Goal: Complete application form: Complete application form

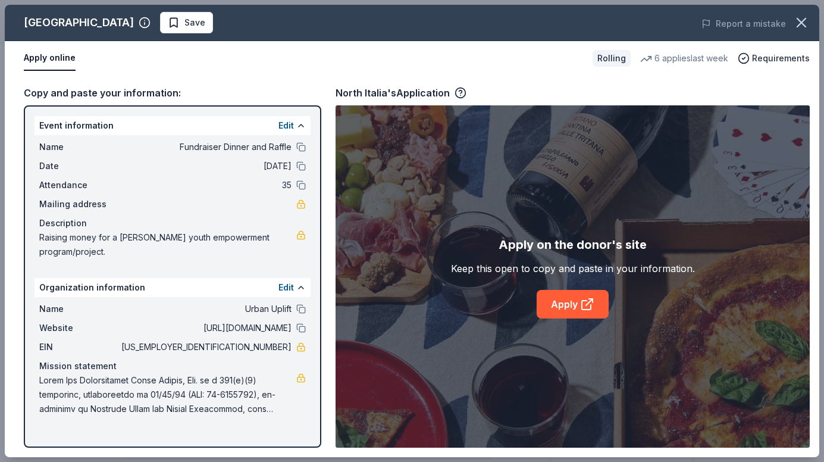
scroll to position [178, 0]
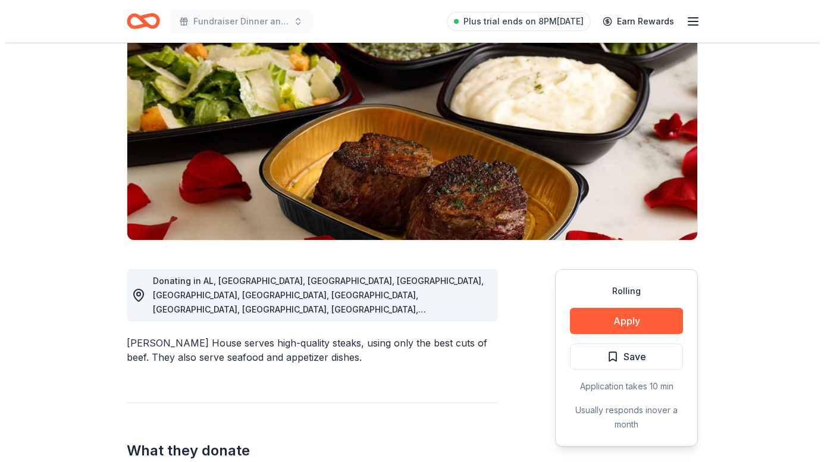
scroll to position [178, 0]
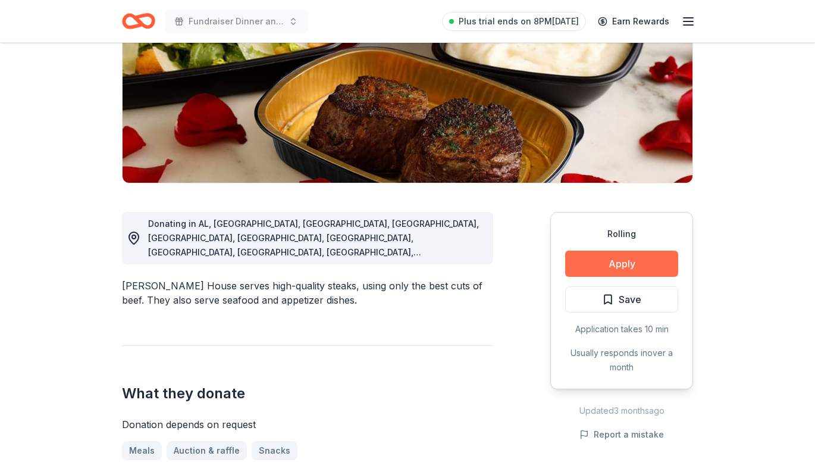
click at [629, 264] on button "Apply" at bounding box center [621, 263] width 113 height 26
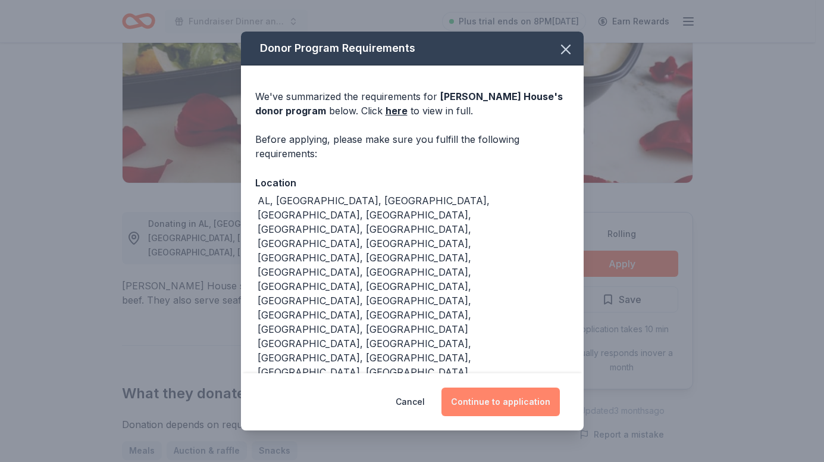
click at [499, 387] on button "Continue to application" at bounding box center [500, 401] width 118 height 29
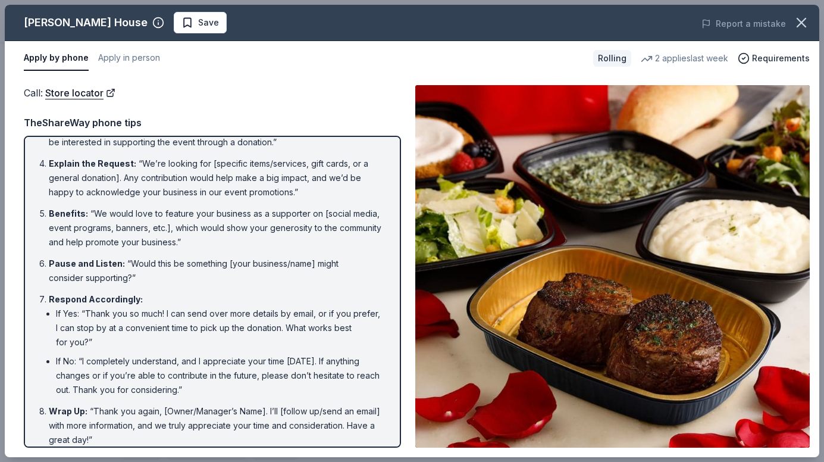
scroll to position [150, 0]
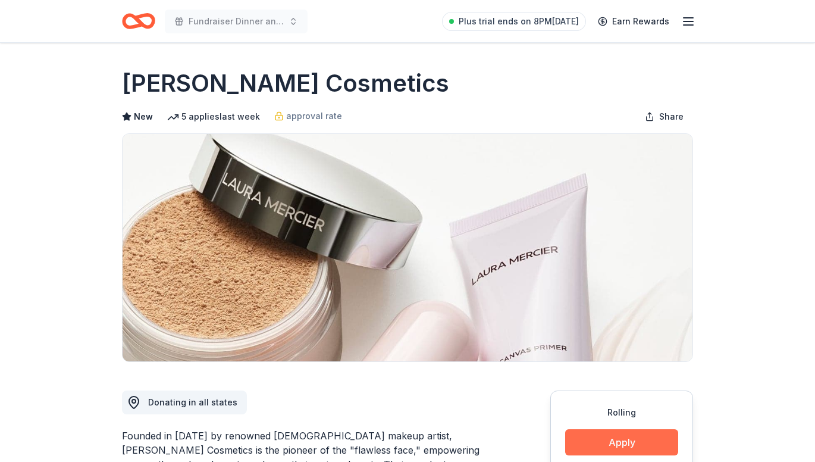
click at [627, 442] on button "Apply" at bounding box center [621, 442] width 113 height 26
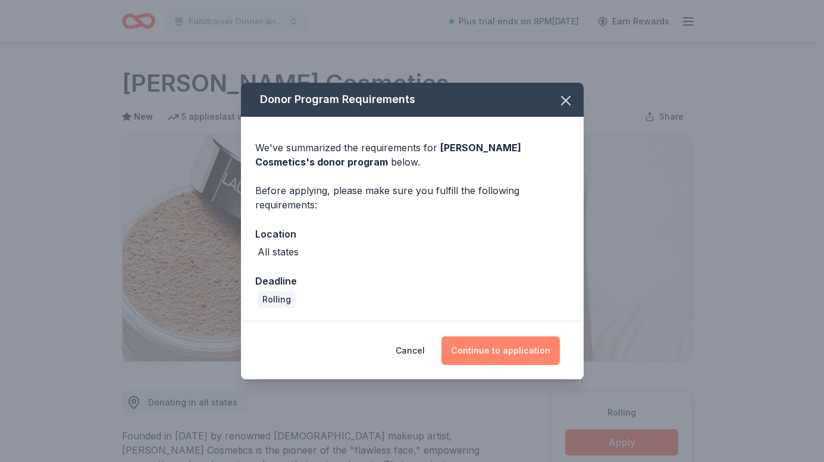
click at [493, 343] on button "Continue to application" at bounding box center [500, 350] width 118 height 29
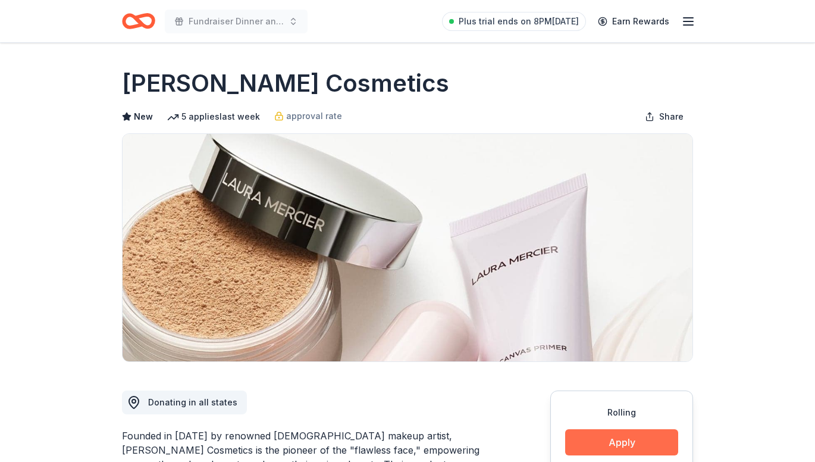
click at [647, 432] on button "Apply" at bounding box center [621, 442] width 113 height 26
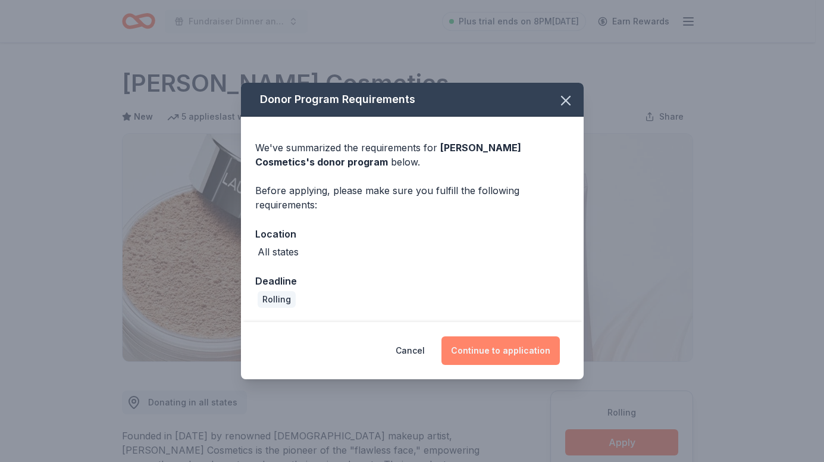
click at [521, 347] on button "Continue to application" at bounding box center [500, 350] width 118 height 29
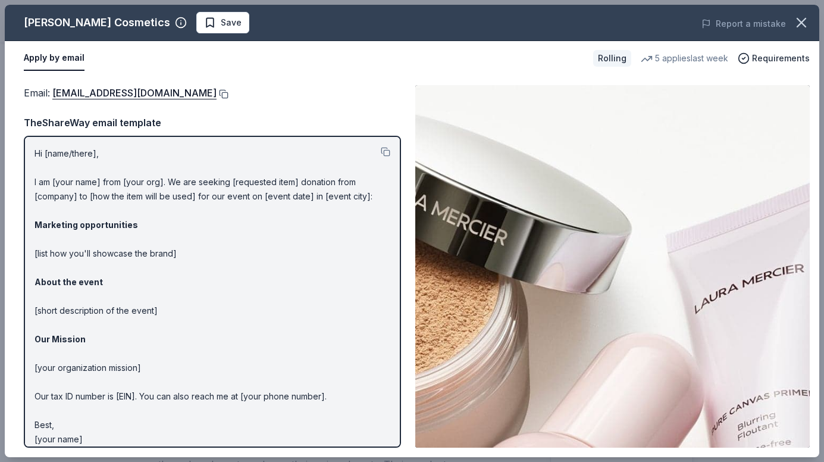
click at [217, 95] on button at bounding box center [223, 94] width 12 height 10
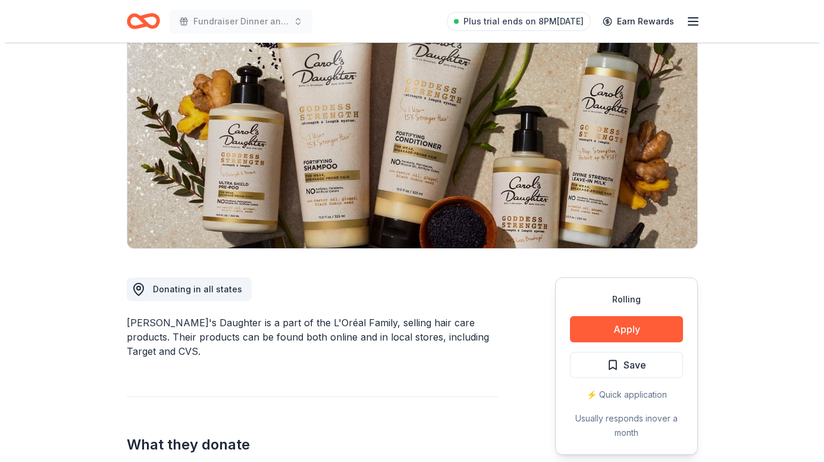
scroll to position [119, 0]
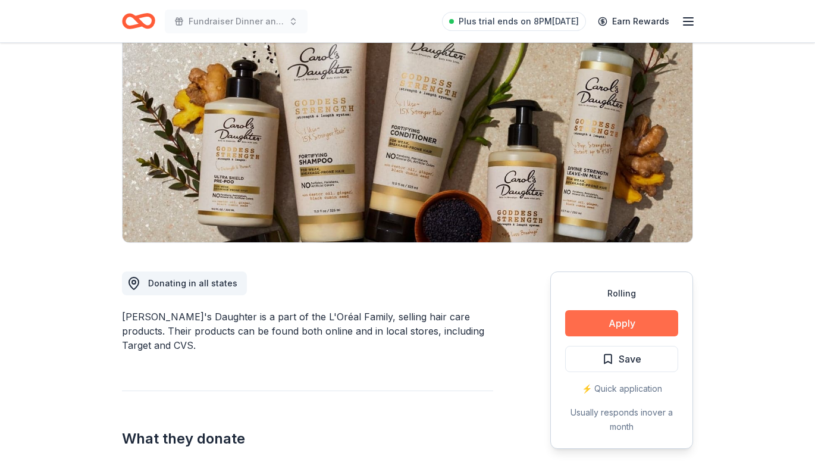
click at [644, 320] on button "Apply" at bounding box center [621, 323] width 113 height 26
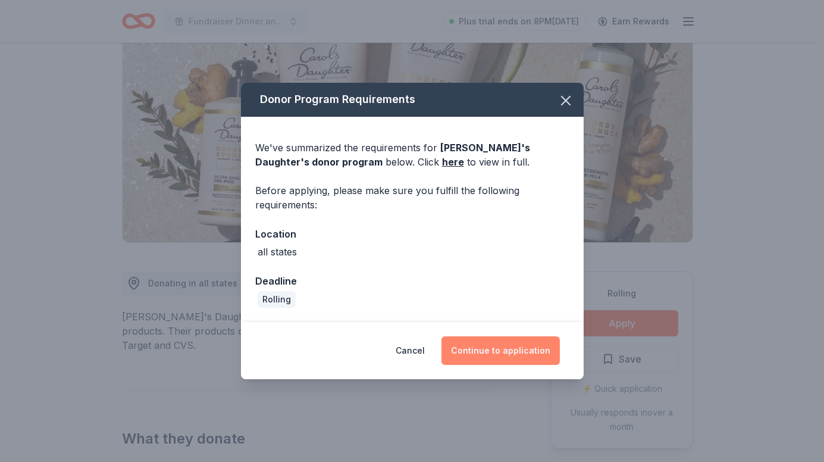
click at [519, 346] on button "Continue to application" at bounding box center [500, 350] width 118 height 29
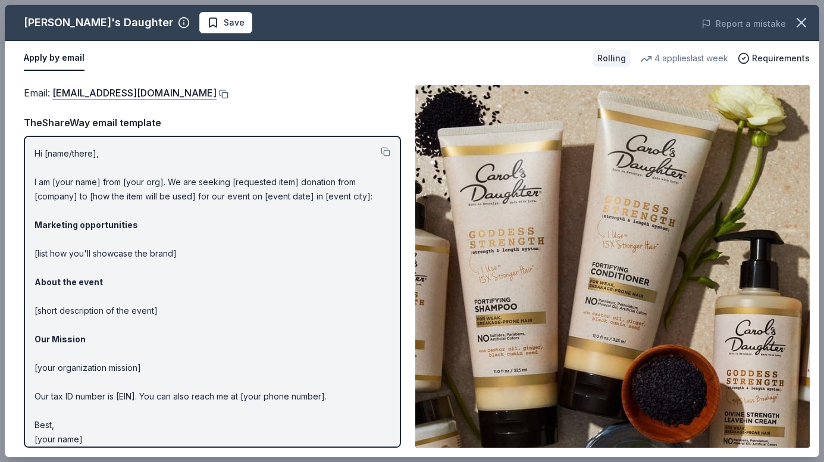
click at [224, 92] on button at bounding box center [223, 94] width 12 height 10
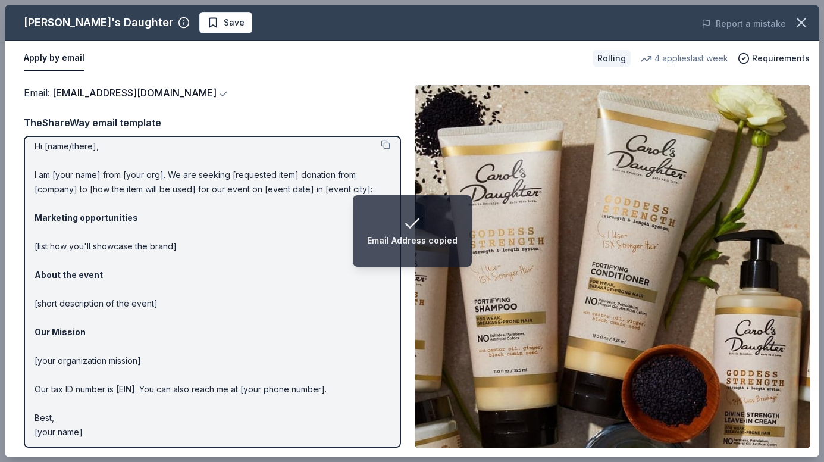
scroll to position [10, 0]
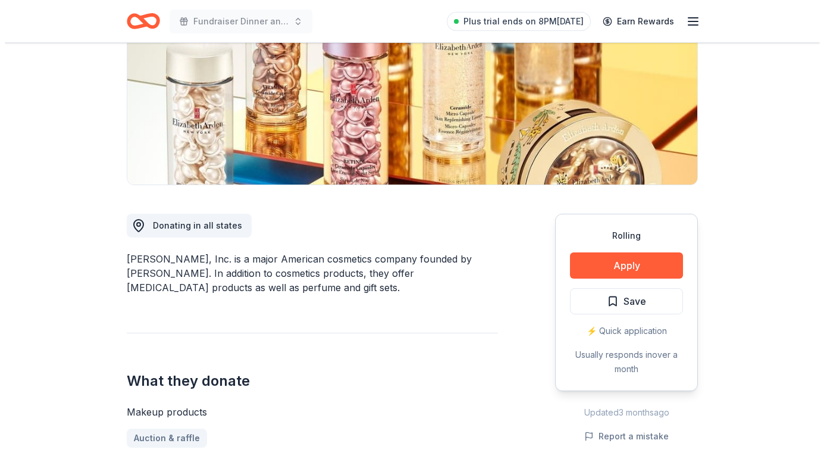
scroll to position [178, 0]
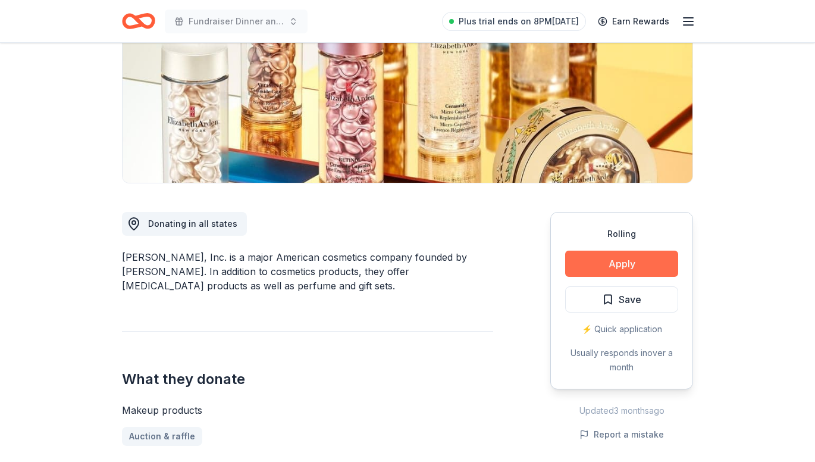
click at [616, 259] on button "Apply" at bounding box center [621, 263] width 113 height 26
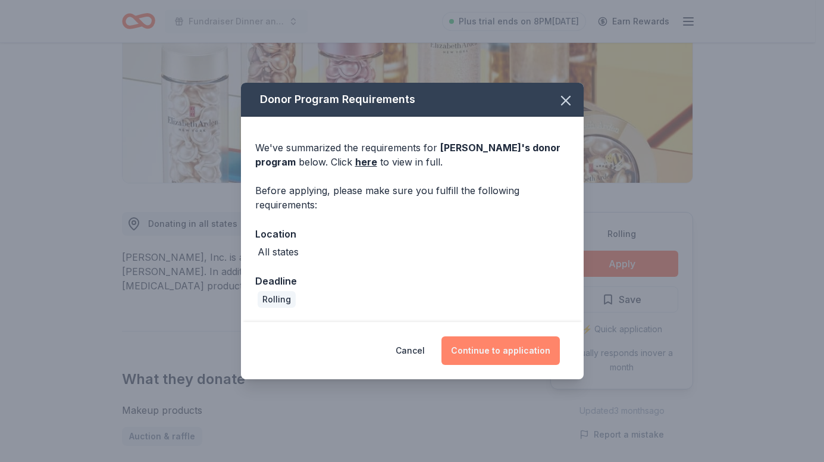
click at [487, 339] on button "Continue to application" at bounding box center [500, 350] width 118 height 29
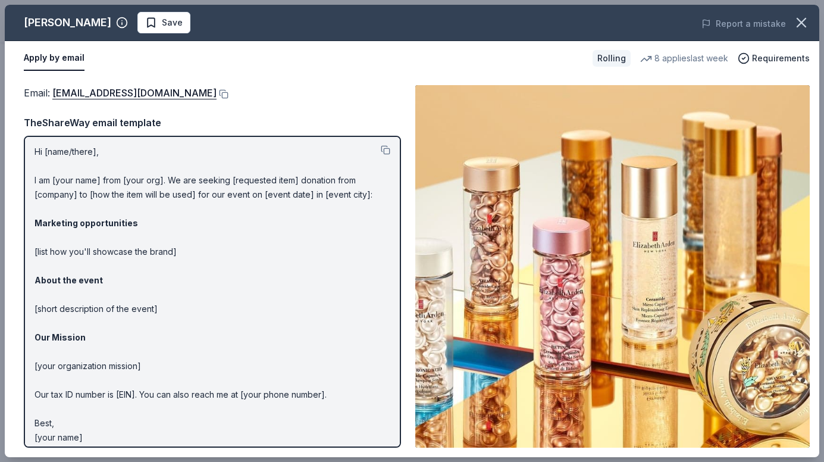
scroll to position [0, 0]
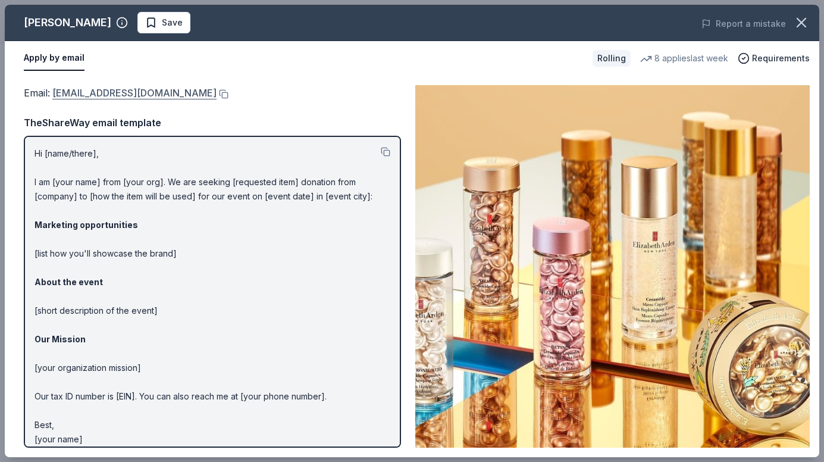
click at [169, 93] on link "publicrelations@elizabetharden.com" at bounding box center [134, 92] width 164 height 15
click at [225, 88] on div "Email : publicrelations@elizabetharden.com" at bounding box center [212, 92] width 377 height 15
click at [225, 93] on button at bounding box center [223, 94] width 12 height 10
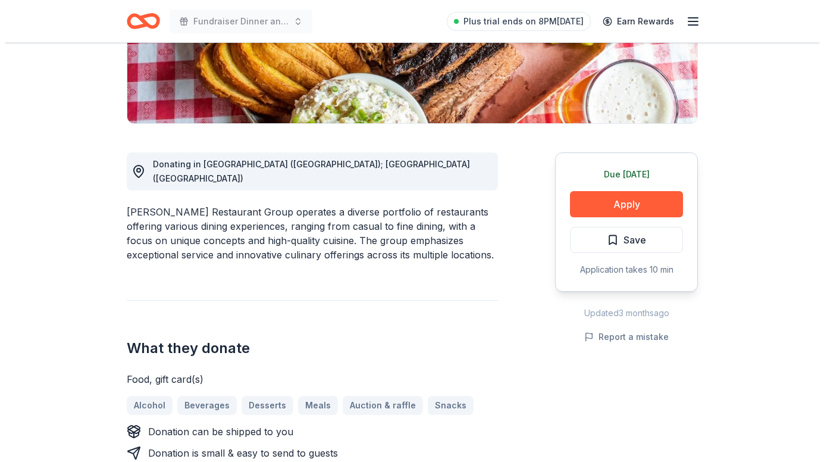
scroll to position [297, 0]
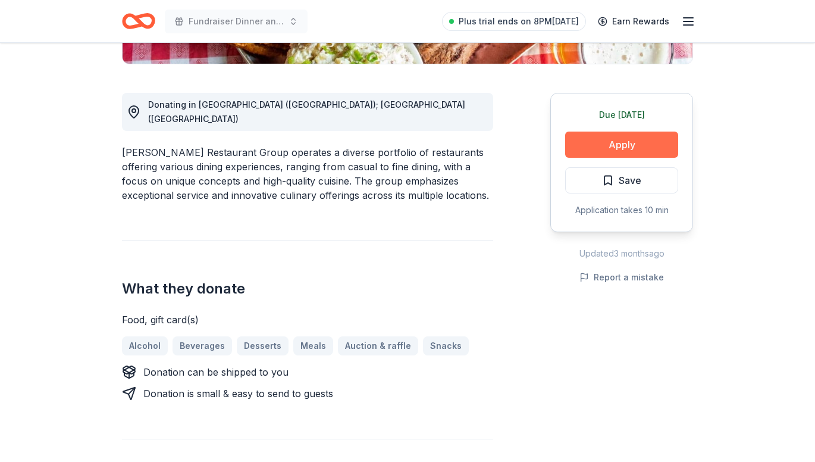
click at [627, 146] on button "Apply" at bounding box center [621, 144] width 113 height 26
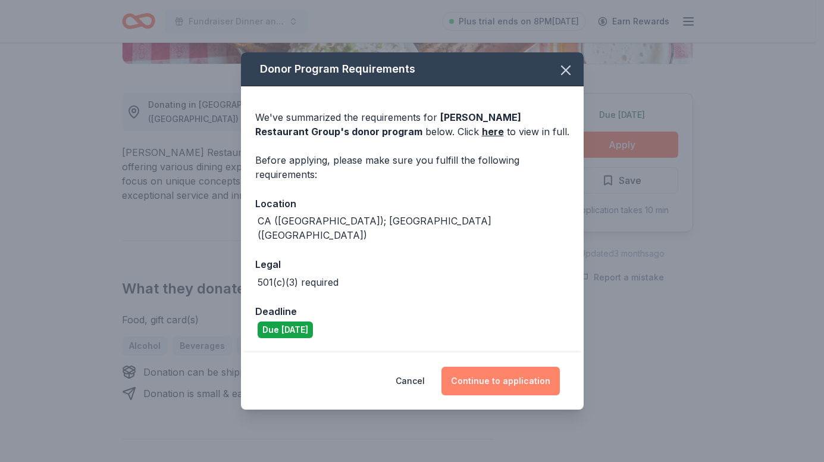
click at [510, 377] on button "Continue to application" at bounding box center [500, 380] width 118 height 29
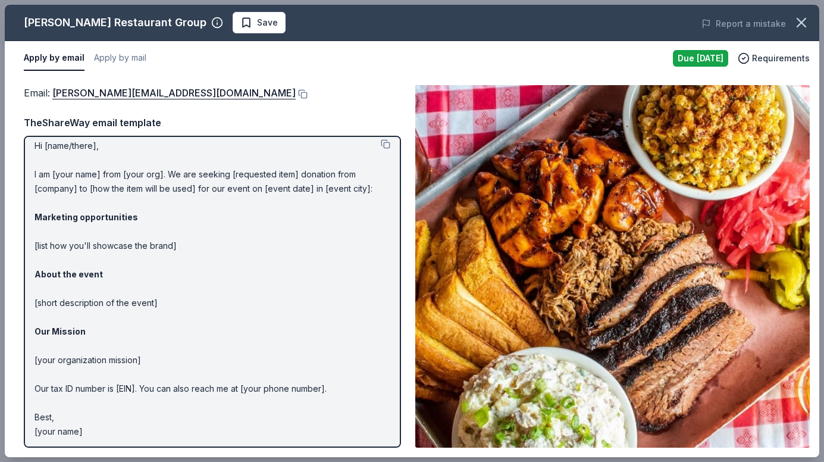
scroll to position [10, 0]
drag, startPoint x: 23, startPoint y: 22, endPoint x: 112, endPoint y: 20, distance: 88.7
click at [115, 20] on div "Cohn Restaurant Group Save" at bounding box center [249, 22] width 488 height 21
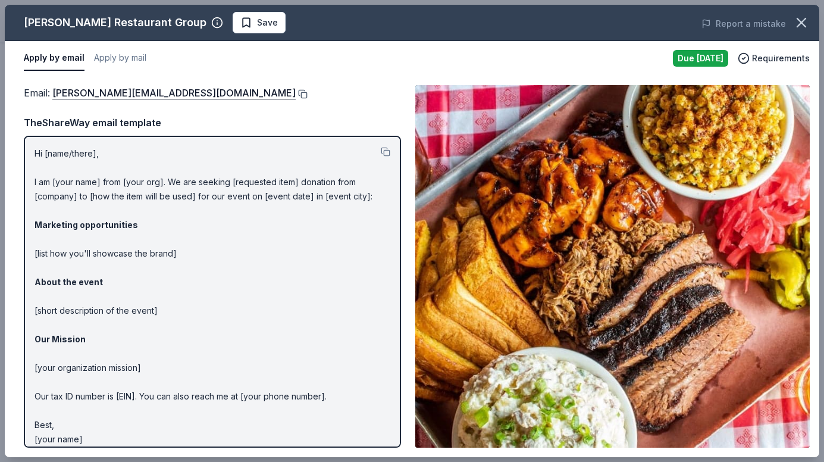
click at [296, 95] on button at bounding box center [302, 94] width 12 height 10
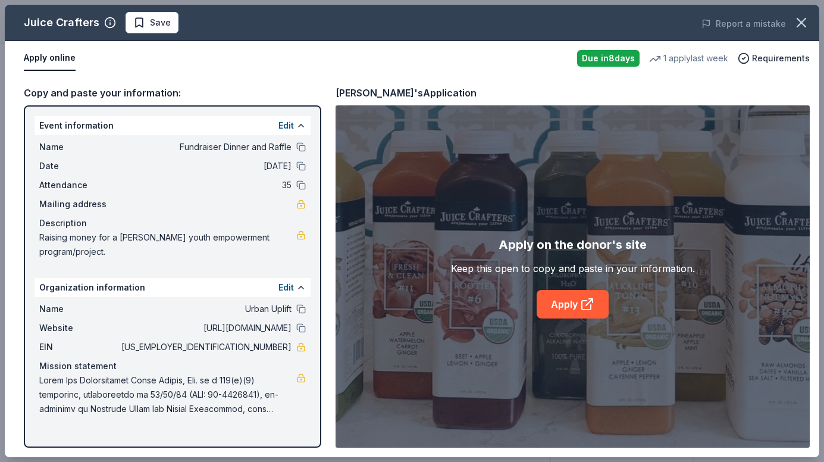
scroll to position [119, 0]
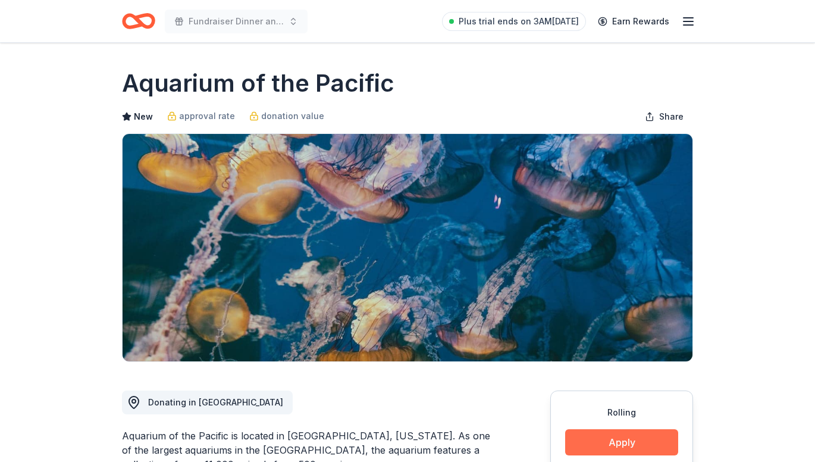
click at [628, 443] on button "Apply" at bounding box center [621, 442] width 113 height 26
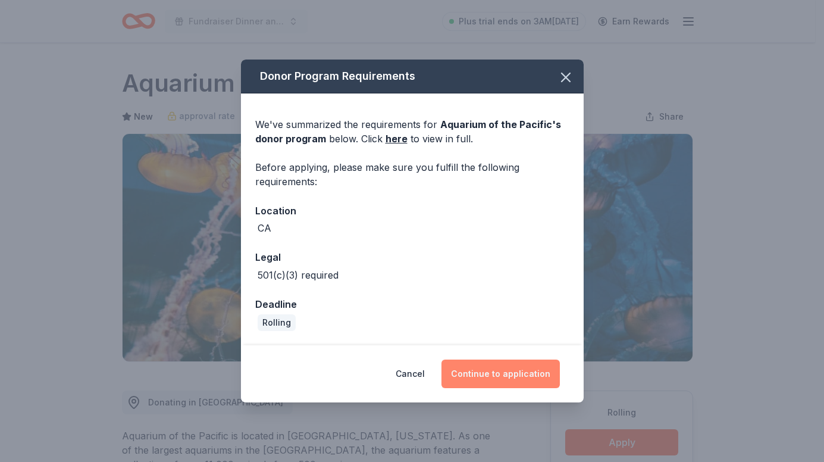
click at [493, 368] on button "Continue to application" at bounding box center [500, 373] width 118 height 29
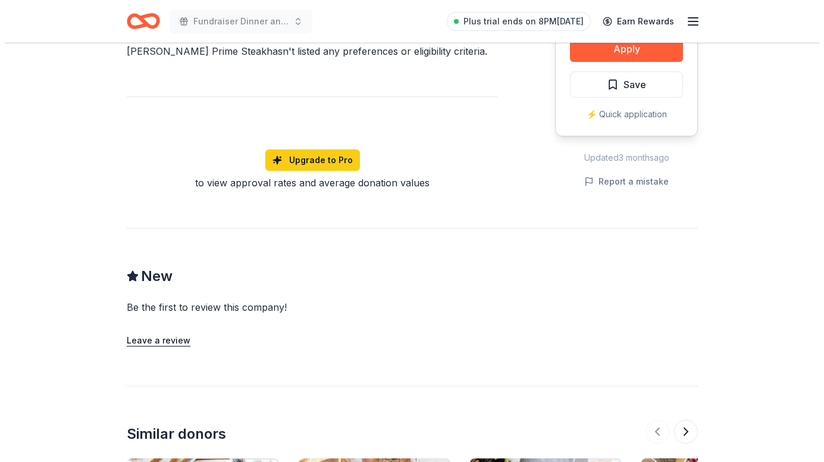
scroll to position [416, 0]
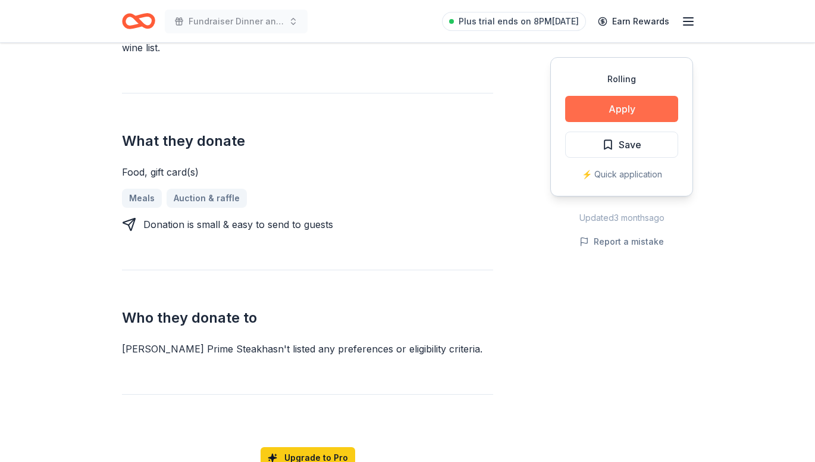
click at [628, 102] on button "Apply" at bounding box center [621, 109] width 113 height 26
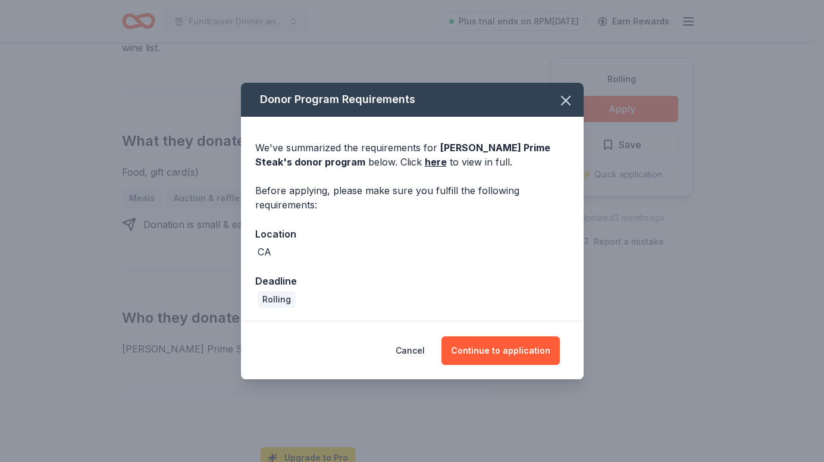
click at [494, 336] on div "Cancel Continue to application" at bounding box center [412, 350] width 343 height 57
click at [494, 353] on button "Continue to application" at bounding box center [500, 350] width 118 height 29
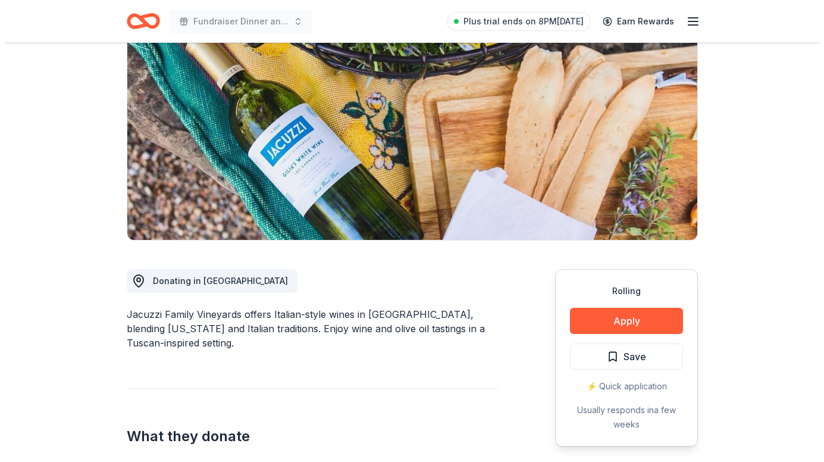
scroll to position [178, 0]
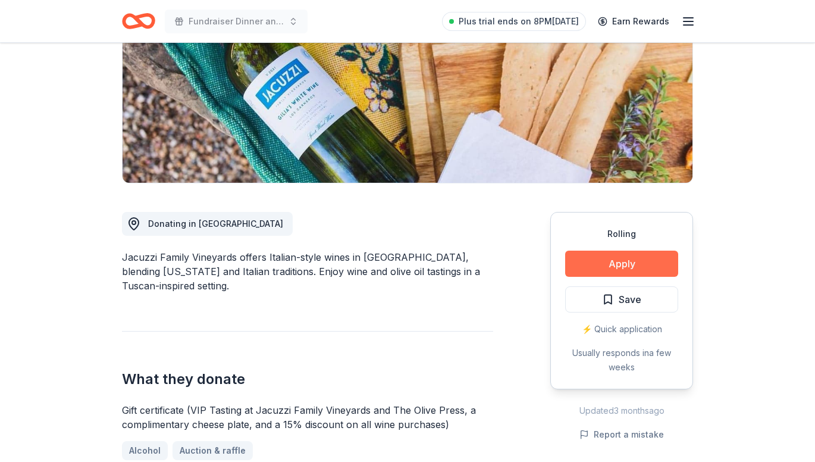
click at [638, 260] on button "Apply" at bounding box center [621, 263] width 113 height 26
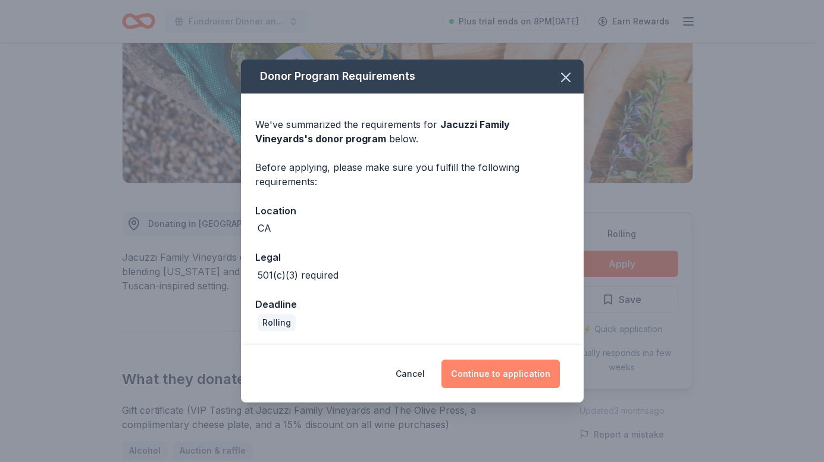
click at [518, 374] on button "Continue to application" at bounding box center [500, 373] width 118 height 29
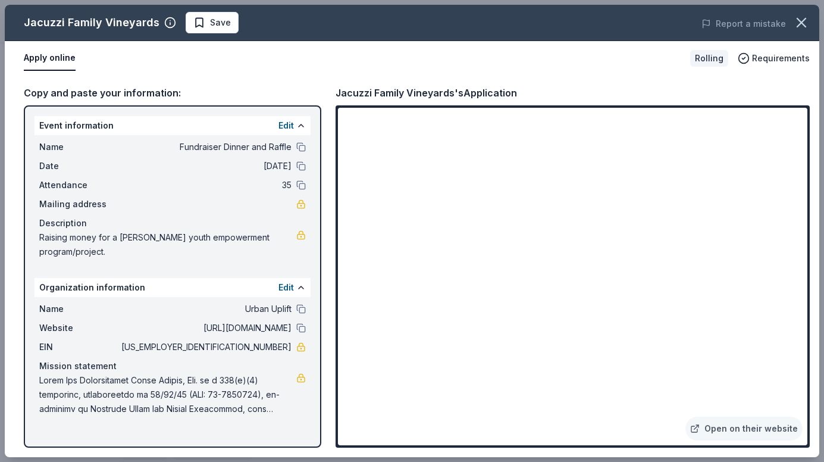
drag, startPoint x: 245, startPoint y: 333, endPoint x: 288, endPoint y: 331, distance: 43.5
click at [288, 340] on span "[US_EMPLOYER_IDENTIFICATION_NUMBER]" at bounding box center [205, 347] width 173 height 14
click at [217, 381] on span at bounding box center [167, 394] width 257 height 43
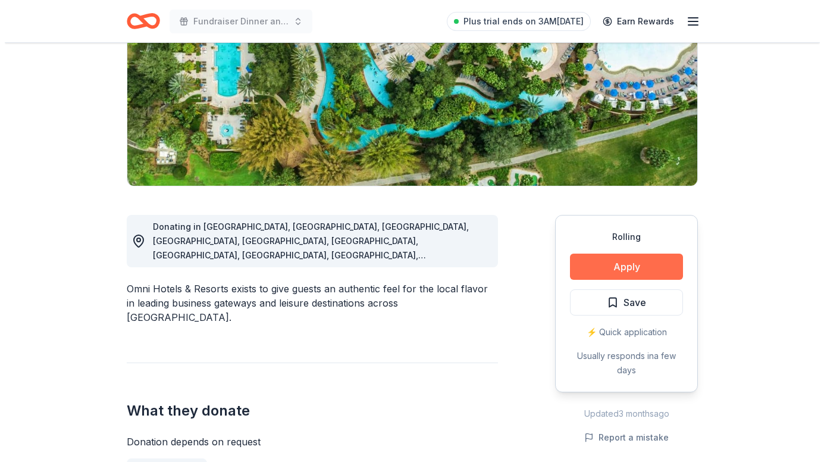
scroll to position [178, 0]
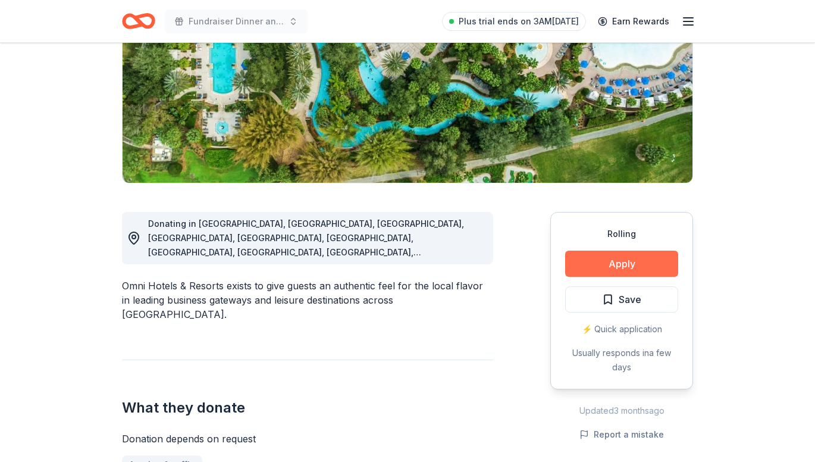
click at [657, 264] on button "Apply" at bounding box center [621, 263] width 113 height 26
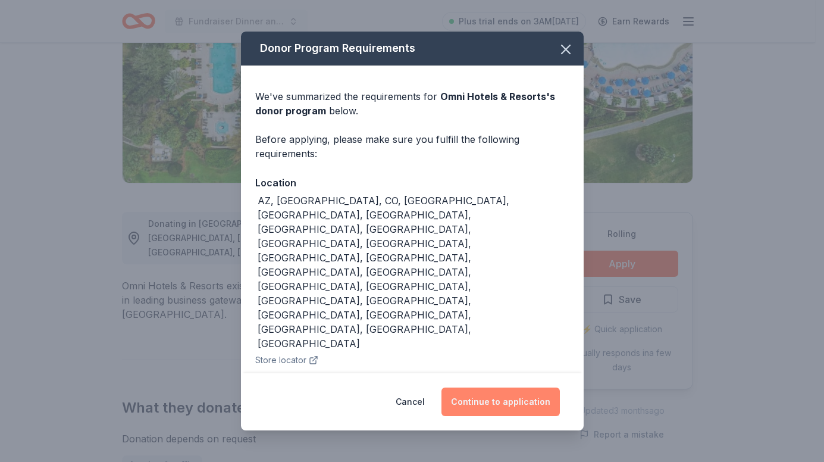
click at [493, 388] on button "Continue to application" at bounding box center [500, 401] width 118 height 29
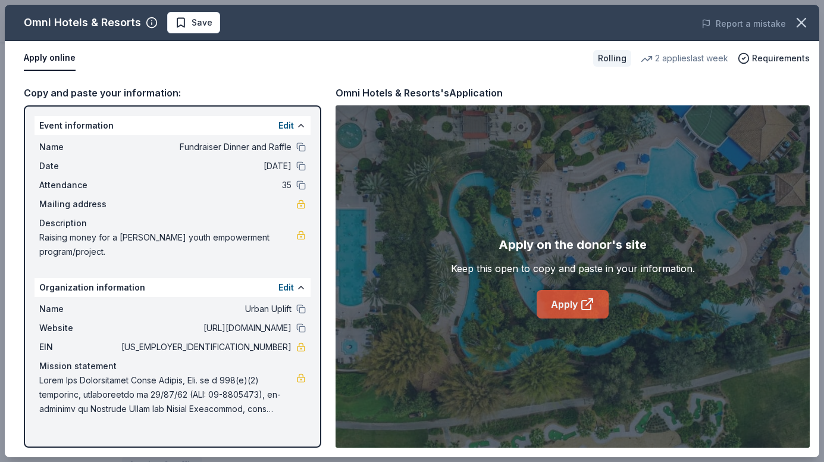
click at [590, 303] on icon at bounding box center [587, 304] width 14 height 14
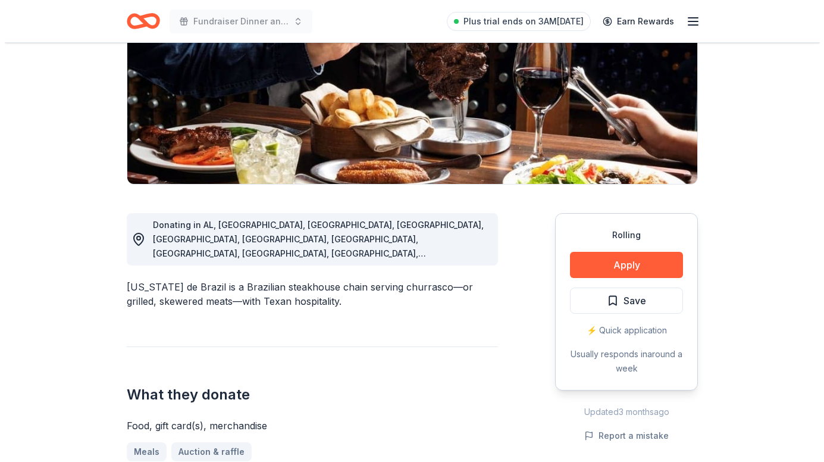
scroll to position [178, 0]
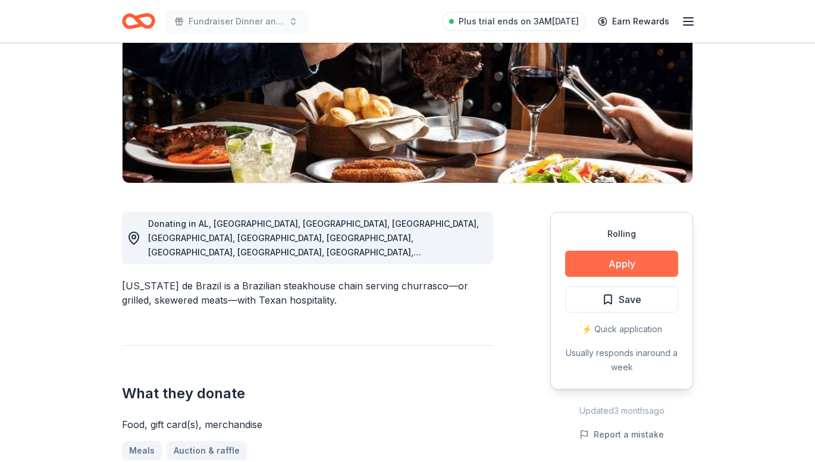
click at [631, 261] on button "Apply" at bounding box center [621, 263] width 113 height 26
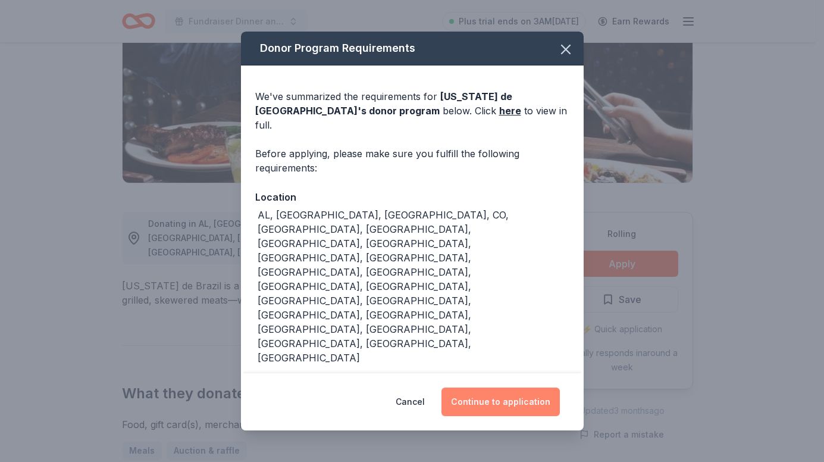
click at [518, 387] on button "Continue to application" at bounding box center [500, 401] width 118 height 29
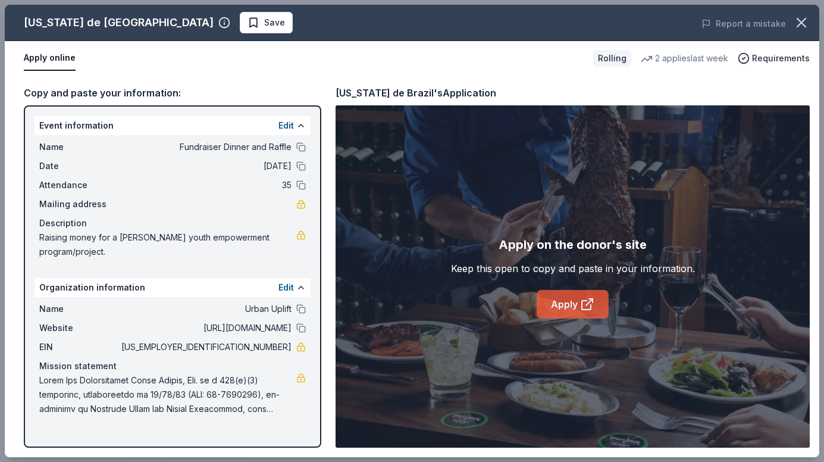
click at [591, 299] on icon at bounding box center [589, 302] width 7 height 7
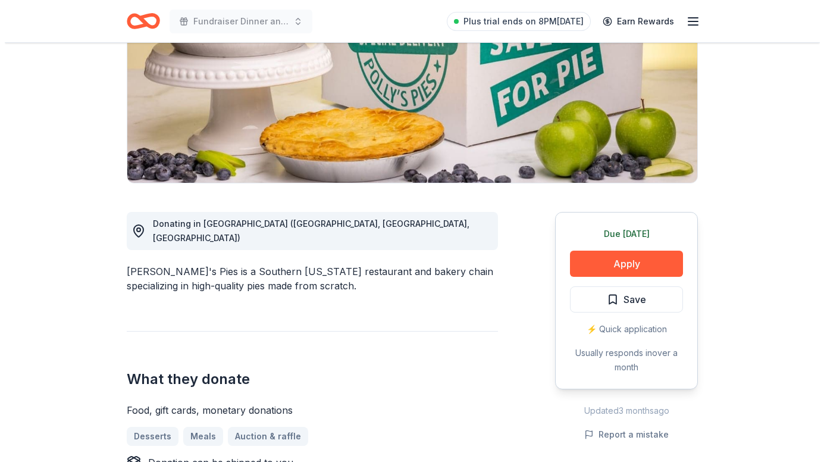
scroll to position [178, 0]
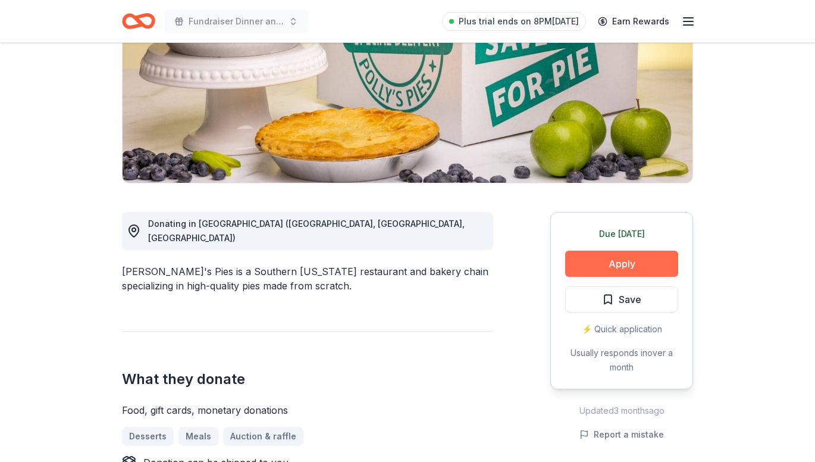
click at [596, 268] on button "Apply" at bounding box center [621, 263] width 113 height 26
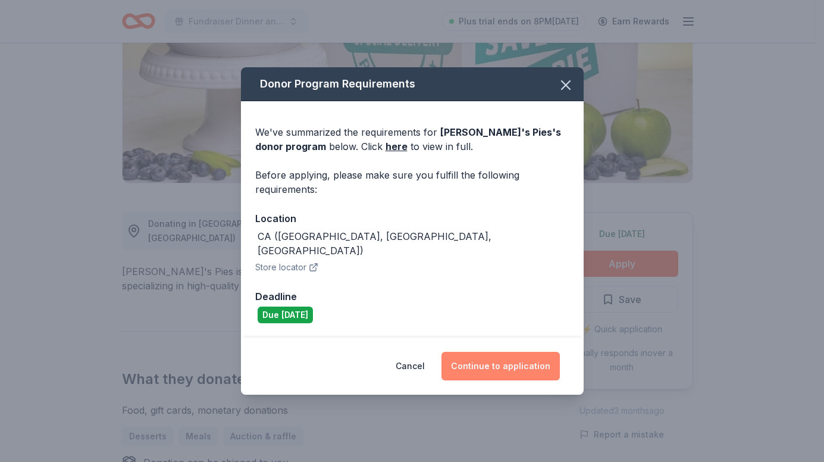
click at [504, 361] on button "Continue to application" at bounding box center [500, 366] width 118 height 29
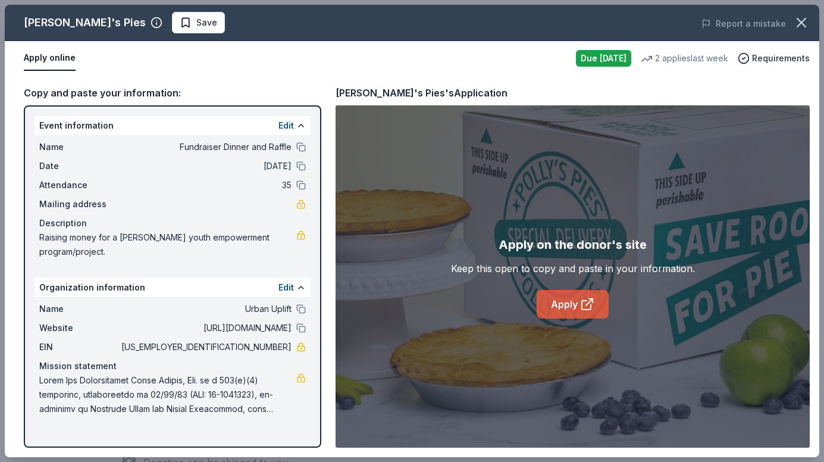
click at [549, 309] on link "Apply" at bounding box center [573, 304] width 72 height 29
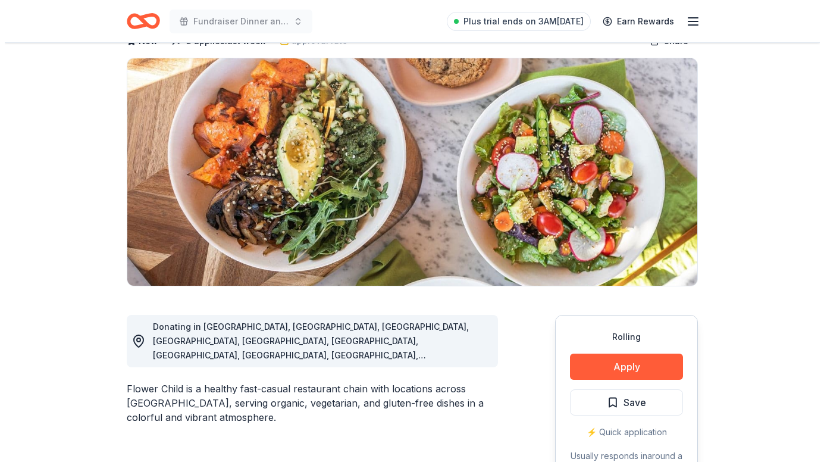
scroll to position [119, 0]
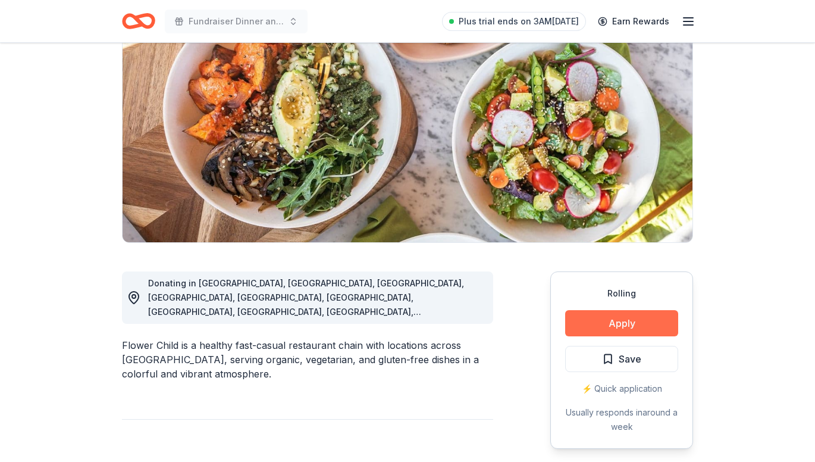
click at [616, 321] on button "Apply" at bounding box center [621, 323] width 113 height 26
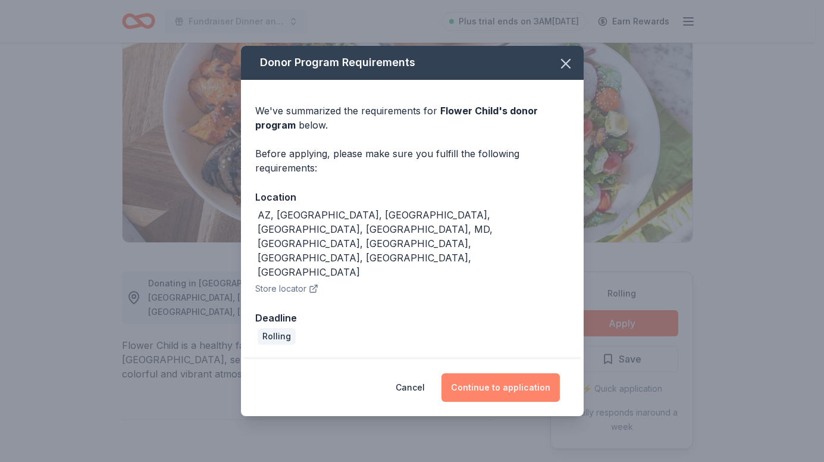
click at [524, 373] on button "Continue to application" at bounding box center [500, 387] width 118 height 29
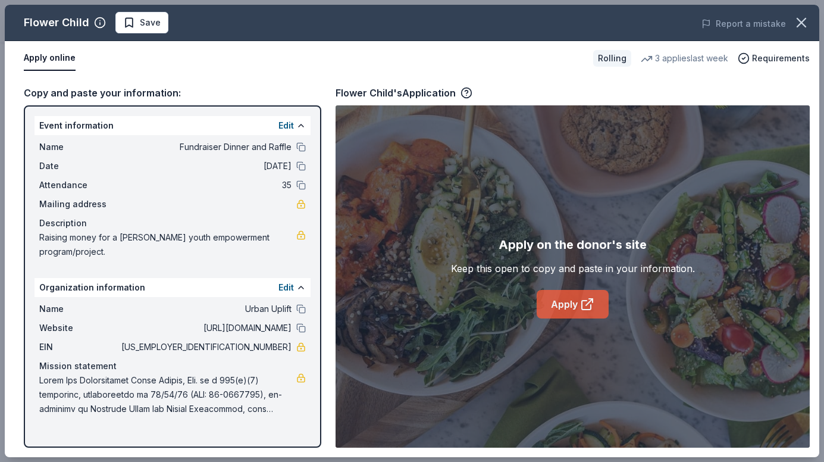
click at [550, 299] on link "Apply" at bounding box center [573, 304] width 72 height 29
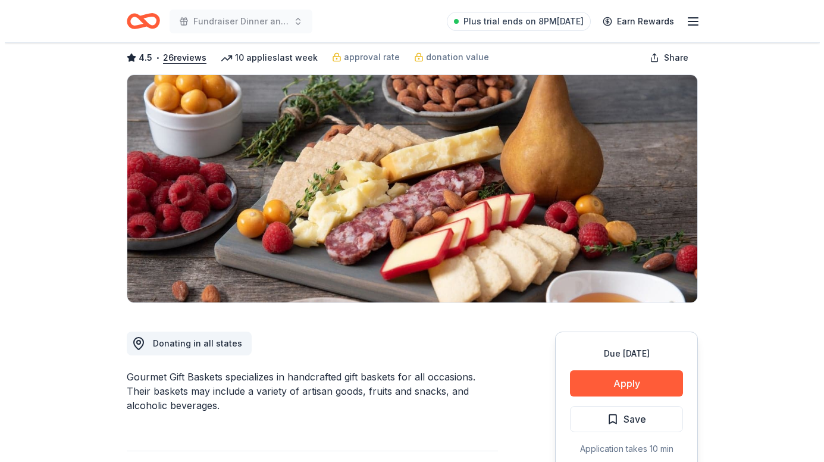
scroll to position [119, 0]
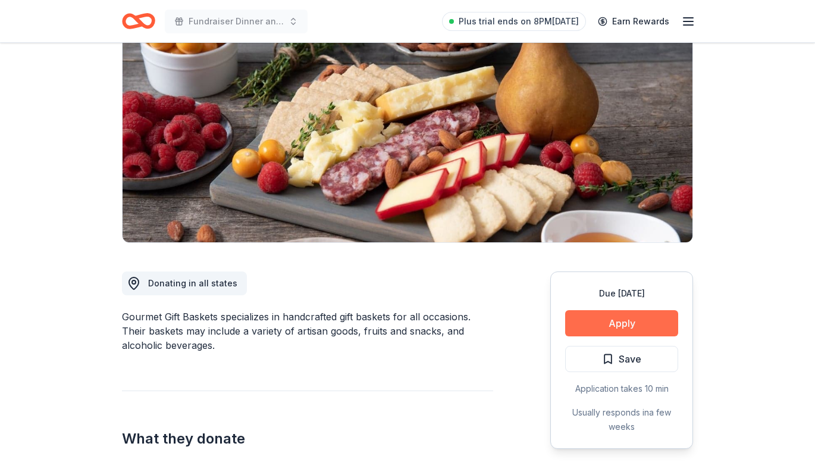
click at [622, 319] on button "Apply" at bounding box center [621, 323] width 113 height 26
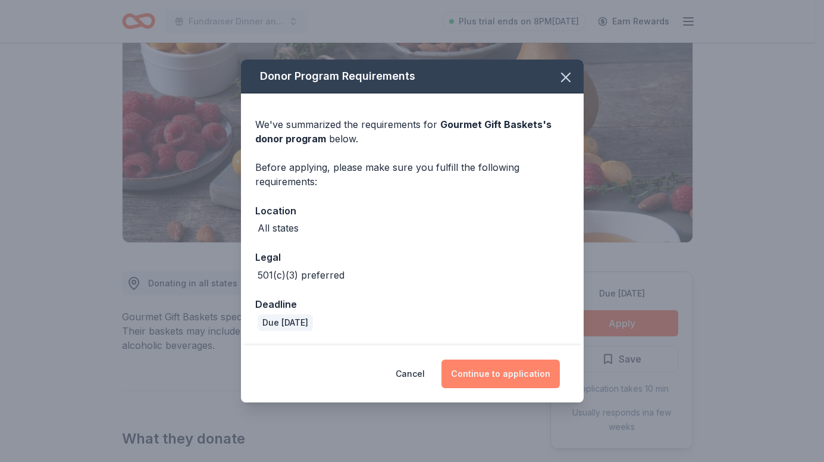
click at [492, 369] on button "Continue to application" at bounding box center [500, 373] width 118 height 29
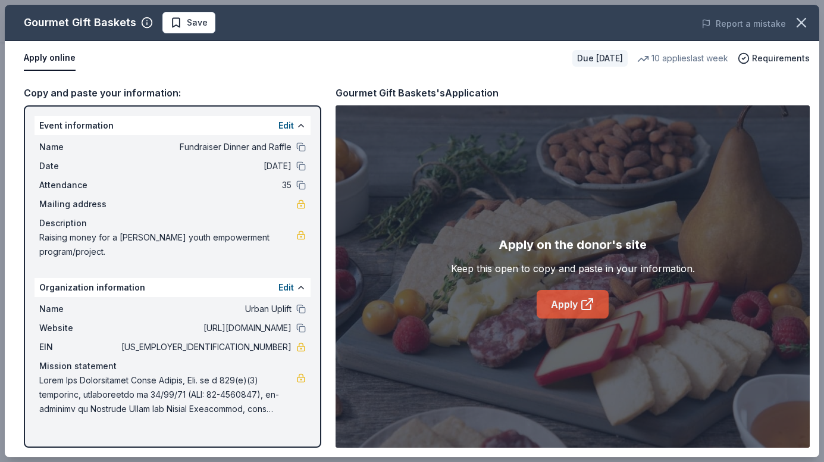
click at [583, 307] on icon at bounding box center [587, 304] width 14 height 14
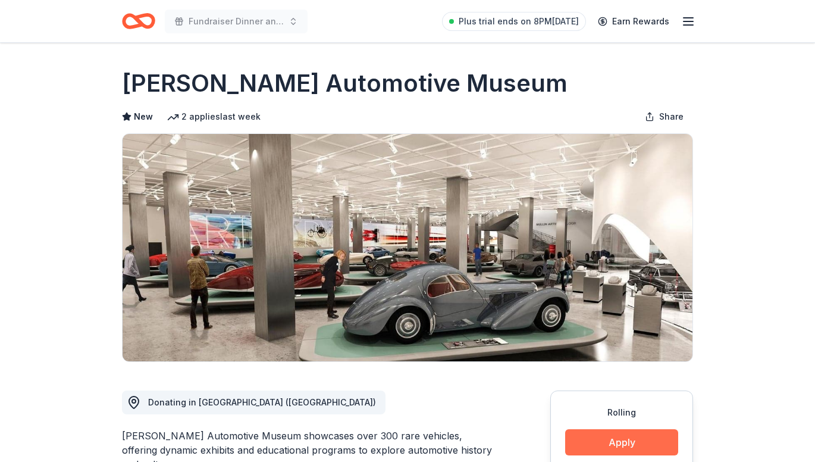
click at [617, 440] on button "Apply" at bounding box center [621, 442] width 113 height 26
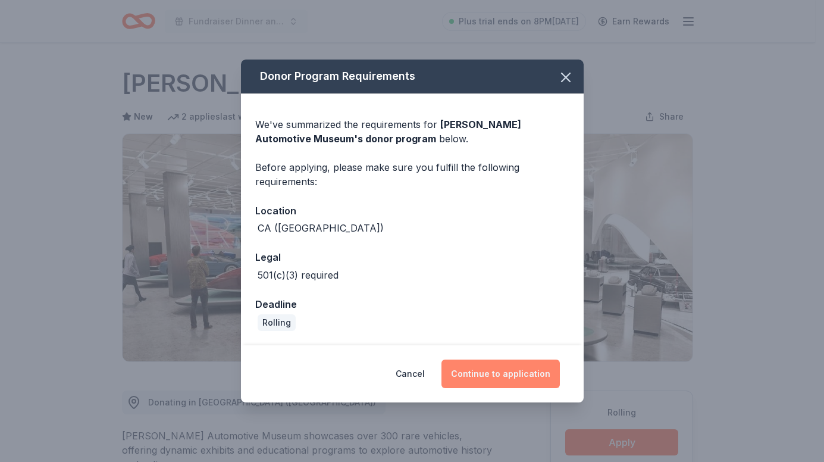
click at [511, 372] on button "Continue to application" at bounding box center [500, 373] width 118 height 29
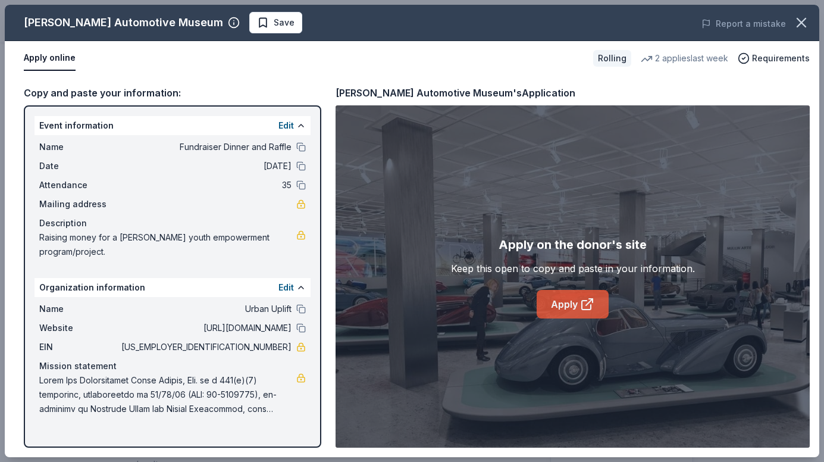
click at [572, 307] on link "Apply" at bounding box center [573, 304] width 72 height 29
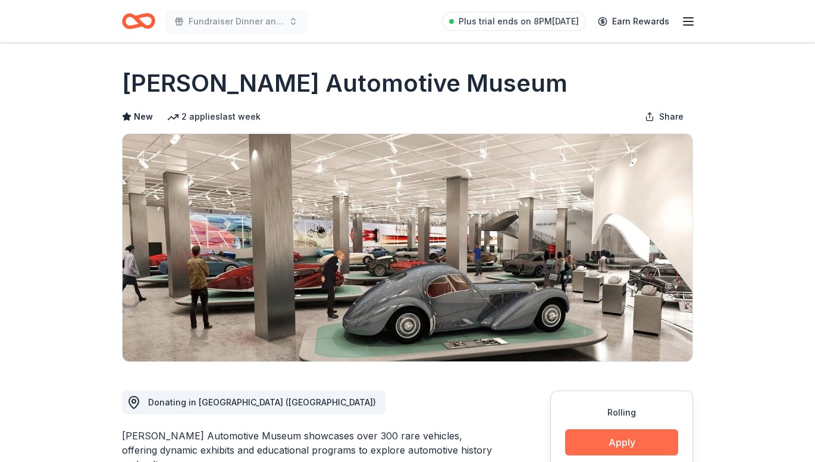
click at [635, 447] on button "Apply" at bounding box center [621, 442] width 113 height 26
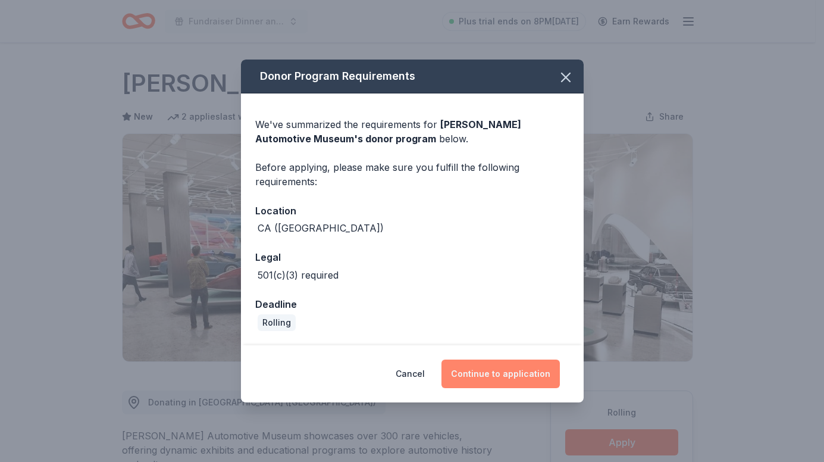
click at [474, 378] on button "Continue to application" at bounding box center [500, 373] width 118 height 29
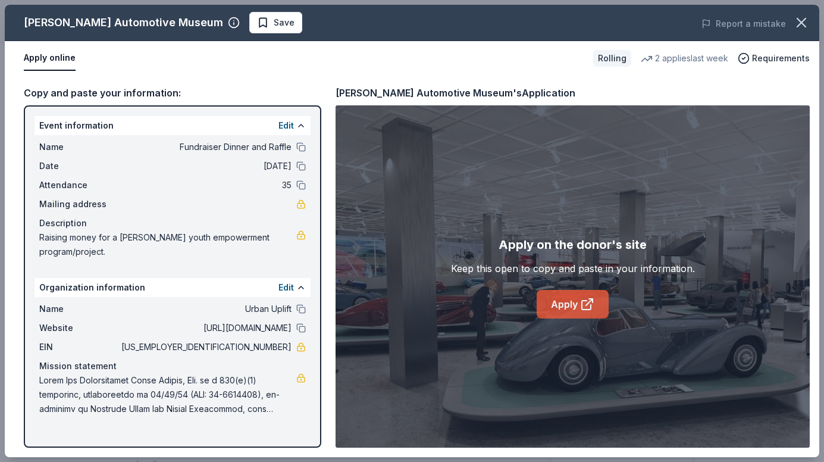
click at [554, 301] on link "Apply" at bounding box center [573, 304] width 72 height 29
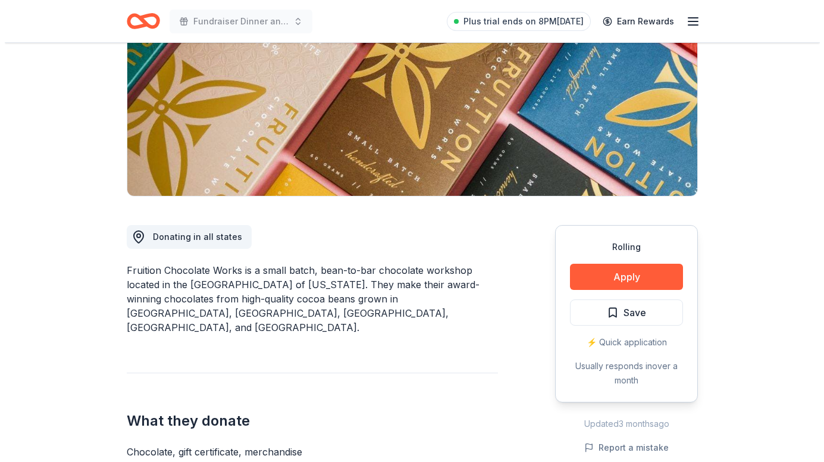
scroll to position [178, 0]
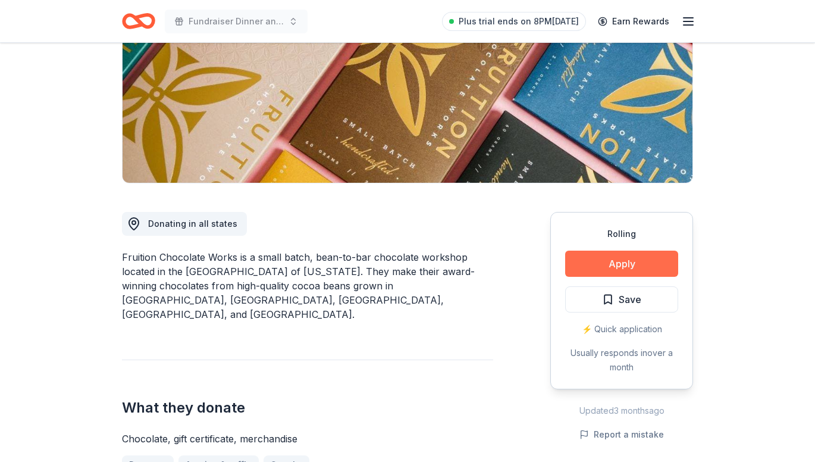
click at [628, 264] on button "Apply" at bounding box center [621, 263] width 113 height 26
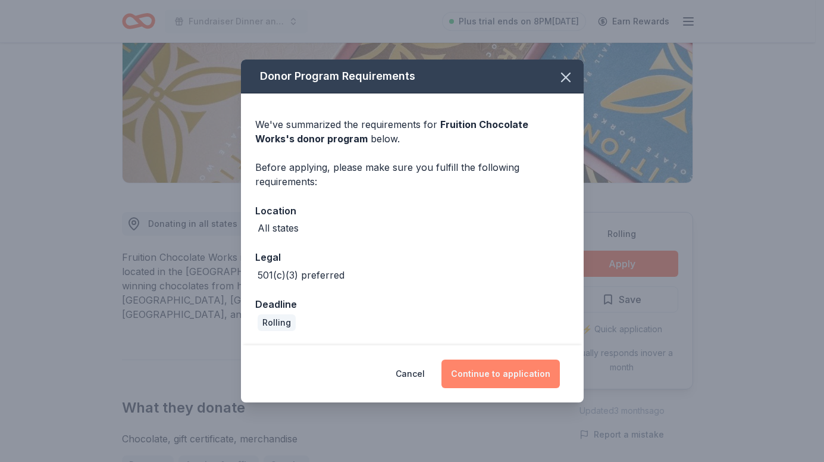
click at [530, 374] on button "Continue to application" at bounding box center [500, 373] width 118 height 29
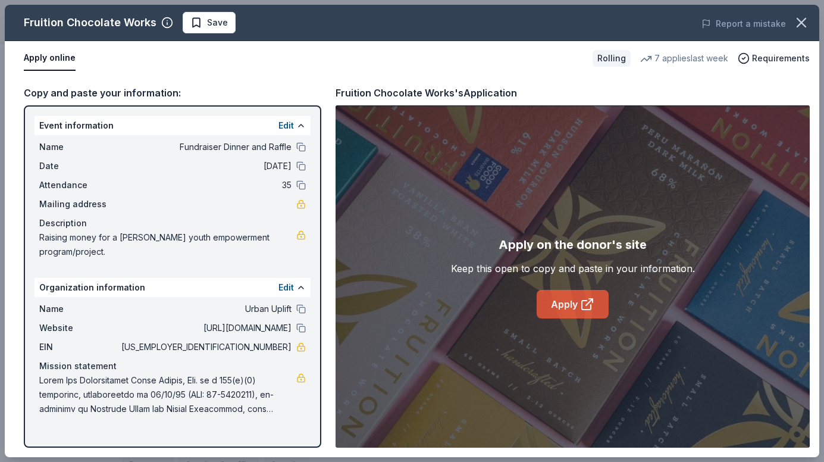
click at [551, 305] on link "Apply" at bounding box center [573, 304] width 72 height 29
